Goal: Complete application form

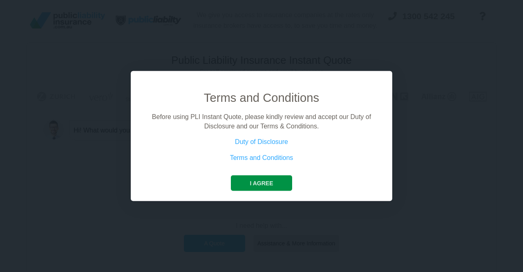
click at [263, 185] on button "I agree" at bounding box center [261, 183] width 61 height 16
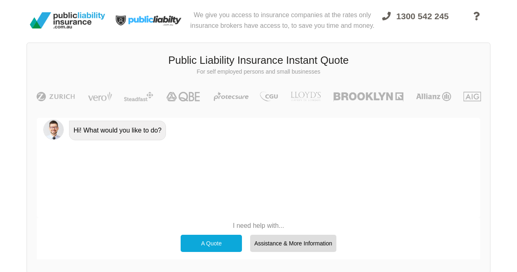
click at [218, 247] on div "A Quote" at bounding box center [211, 243] width 61 height 17
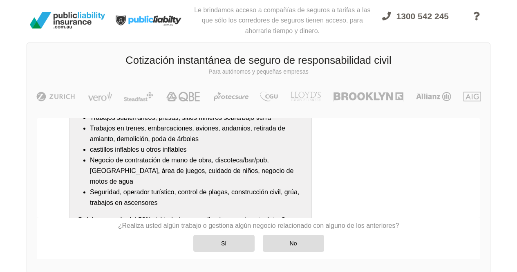
scroll to position [166, 0]
click at [264, 248] on div "No" at bounding box center [293, 243] width 61 height 17
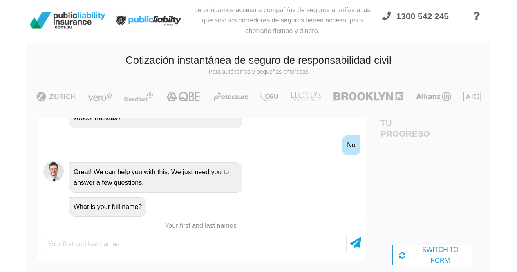
scroll to position [353, 0]
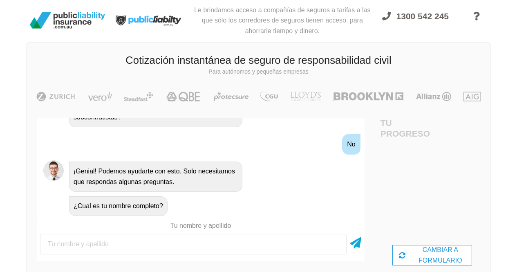
click at [141, 247] on input "text" at bounding box center [193, 244] width 307 height 20
type input "[PERSON_NAME]"
click at [356, 239] on icon at bounding box center [355, 241] width 11 height 15
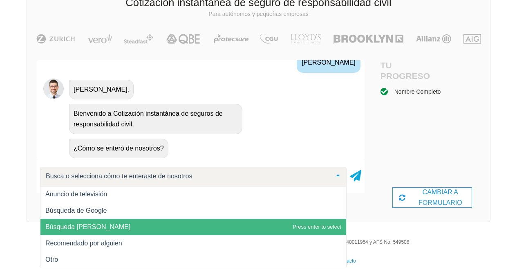
scroll to position [62, 0]
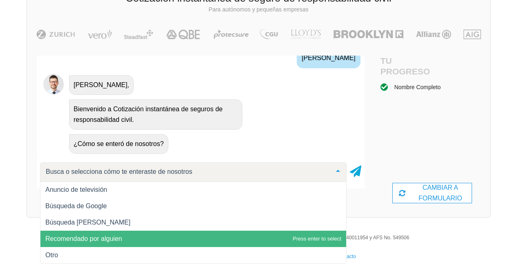
click at [133, 235] on span "Recomendado por alguien" at bounding box center [193, 239] width 306 height 16
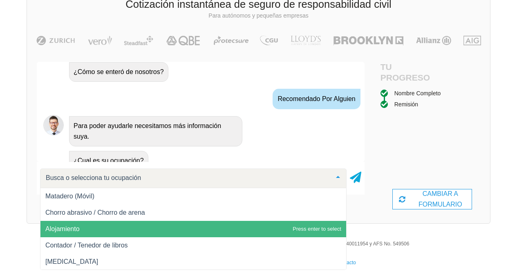
scroll to position [554, 0]
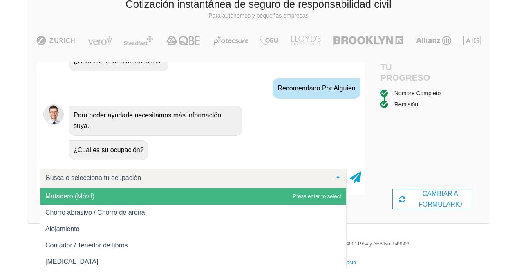
click at [117, 181] on input "text" at bounding box center [187, 178] width 286 height 8
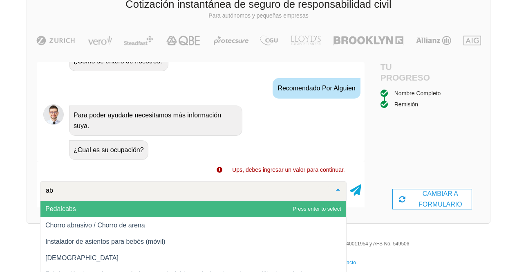
type input "a"
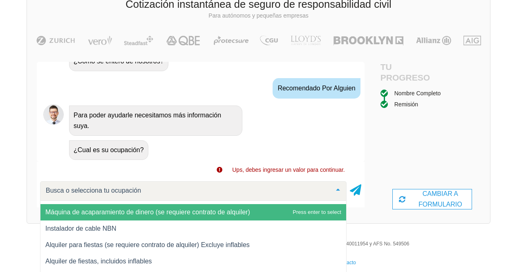
scroll to position [288, 0]
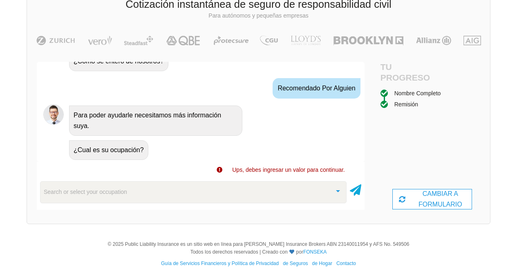
drag, startPoint x: 250, startPoint y: 231, endPoint x: 190, endPoint y: 140, distance: 109.4
click at [190, 140] on div "¿Cual es su ocupación?" at bounding box center [212, 149] width 292 height 21
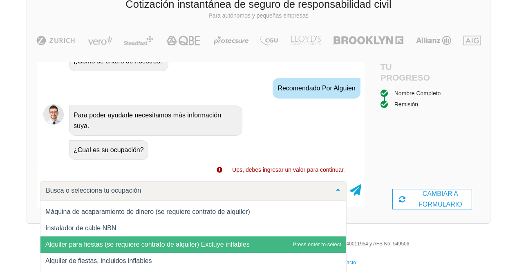
click at [158, 192] on div at bounding box center [193, 191] width 307 height 20
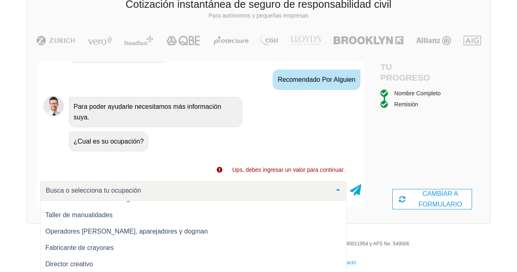
scroll to position [2831, 0]
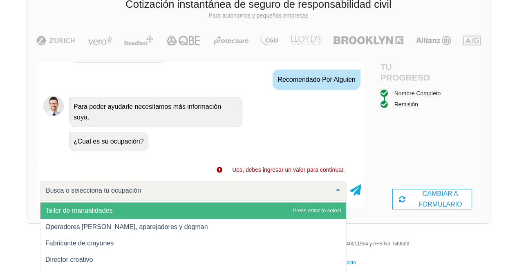
click at [169, 188] on input "text" at bounding box center [187, 190] width 286 height 8
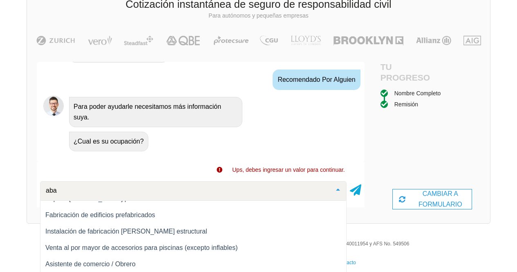
scroll to position [0, 0]
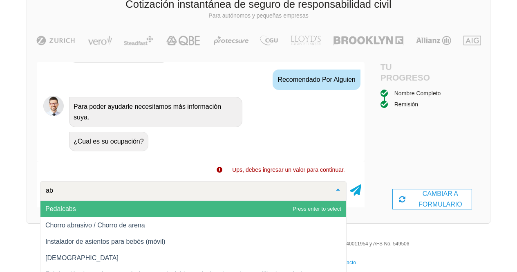
type input "a"
type input "r"
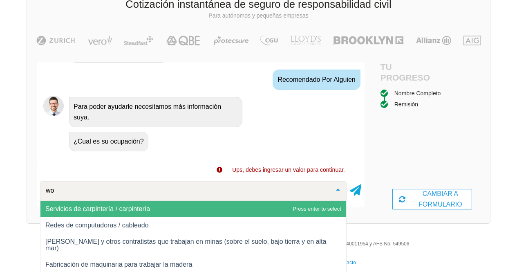
type input "w"
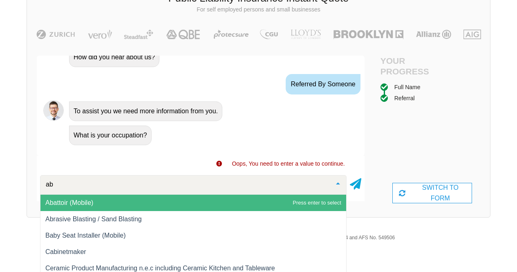
scroll to position [67, 0]
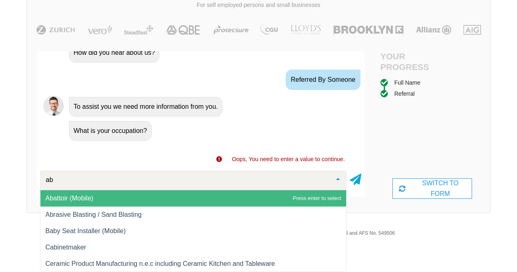
type input "a"
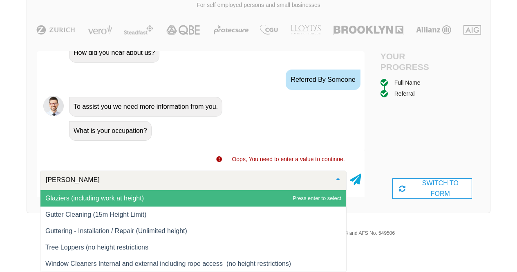
scroll to position [62, 0]
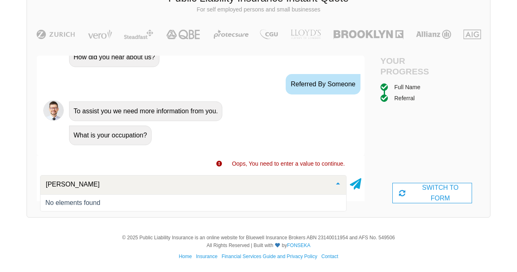
type input "hei"
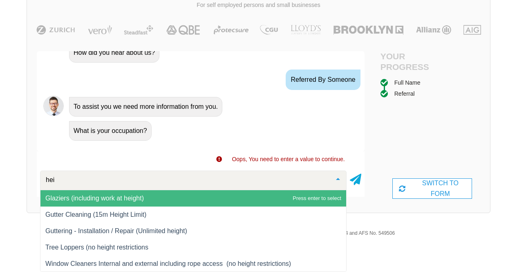
click at [164, 198] on span "Glaziers (including work at height)" at bounding box center [193, 198] width 306 height 16
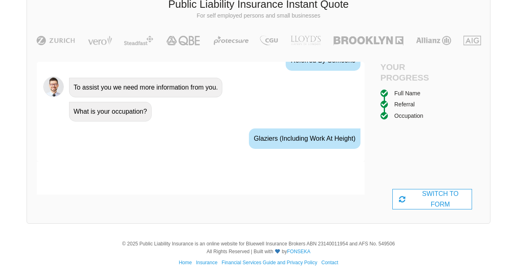
scroll to position [534, 0]
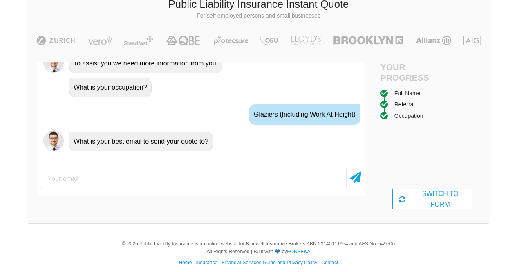
click at [144, 179] on input "email" at bounding box center [193, 178] width 307 height 20
type input "[EMAIL_ADDRESS][DOMAIN_NAME]"
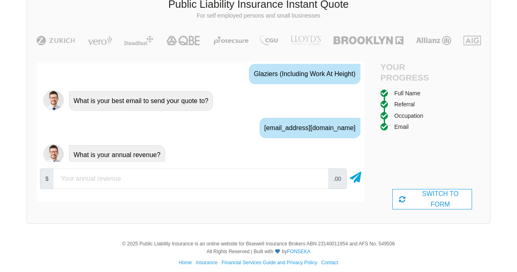
scroll to position [588, 0]
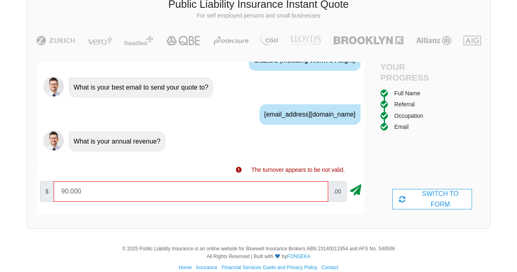
click at [354, 190] on icon at bounding box center [355, 188] width 11 height 15
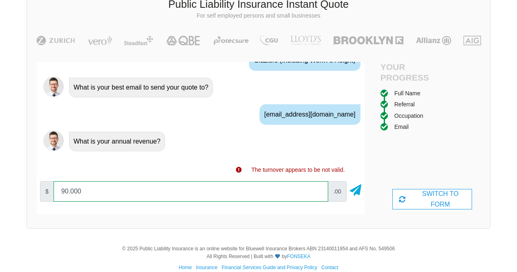
click at [80, 191] on input "90.000" at bounding box center [191, 191] width 275 height 20
type input "90000"
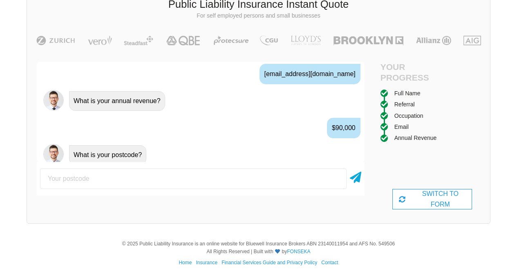
scroll to position [642, 0]
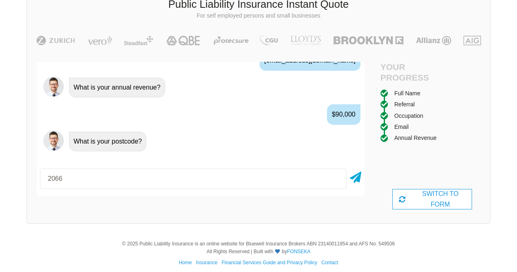
type input "2066"
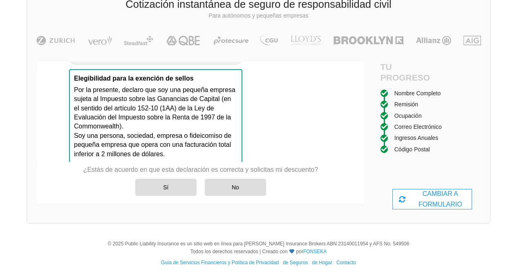
scroll to position [900, 0]
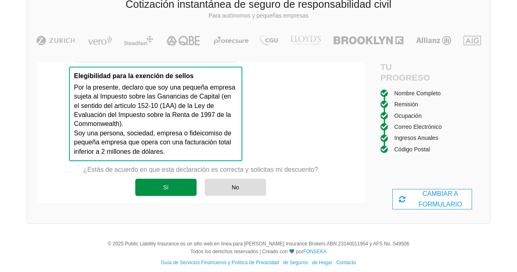
click at [173, 189] on div "Sí" at bounding box center [165, 187] width 61 height 17
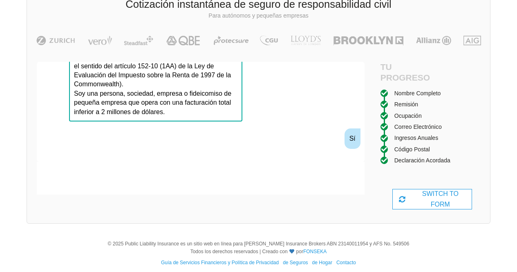
scroll to position [955, 0]
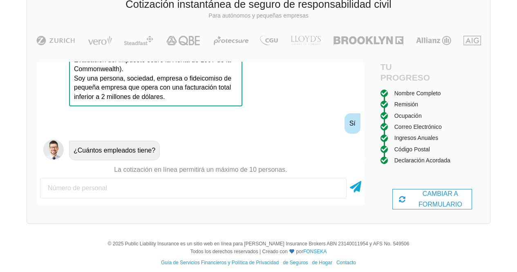
click at [153, 190] on input "number" at bounding box center [193, 188] width 307 height 20
type input "1"
click at [359, 188] on icon at bounding box center [355, 185] width 11 height 15
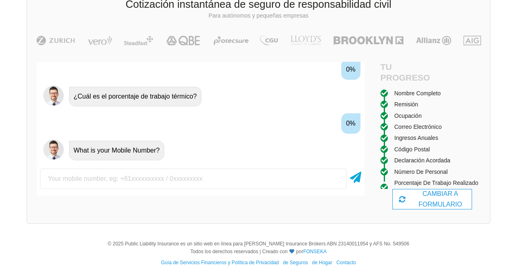
scroll to position [1127, 0]
type input "0423093121"
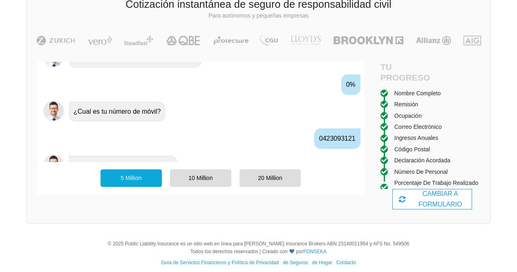
scroll to position [1181, 0]
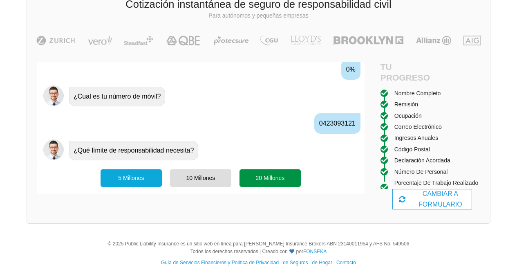
click at [272, 181] on font "20 millones" at bounding box center [270, 178] width 29 height 7
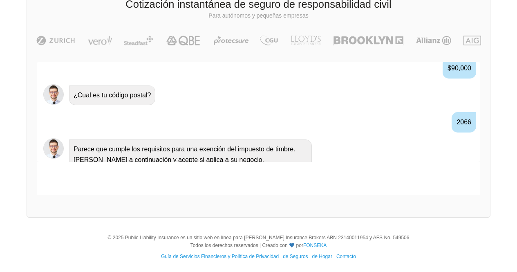
scroll to position [641, 0]
